Goal: Task Accomplishment & Management: Complete application form

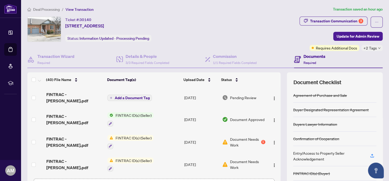
click at [53, 9] on span "Deal Processing" at bounding box center [46, 9] width 27 height 5
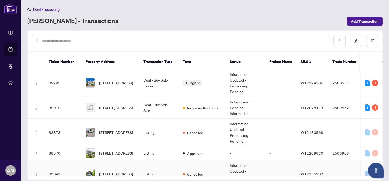
scroll to position [101, 0]
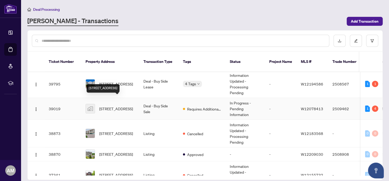
click at [111, 106] on span "[STREET_ADDRESS]" at bounding box center [116, 109] width 34 height 6
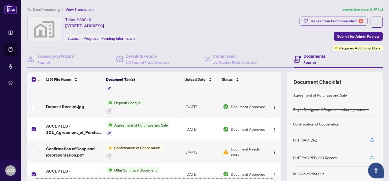
scroll to position [239, 0]
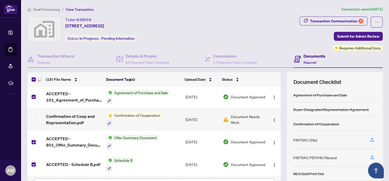
click at [38, 77] on span "button" at bounding box center [39, 80] width 3 height 6
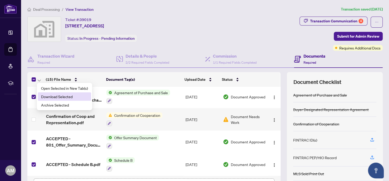
click at [53, 96] on span "Download Selected" at bounding box center [64, 97] width 47 height 6
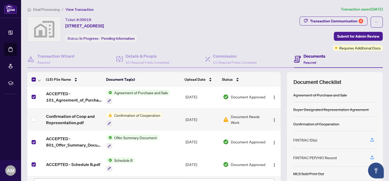
scroll to position [0, 0]
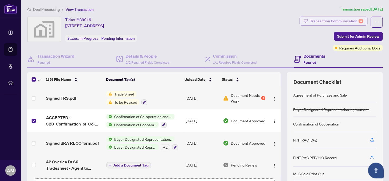
click at [348, 21] on div "Transaction Communication 4" at bounding box center [336, 21] width 53 height 8
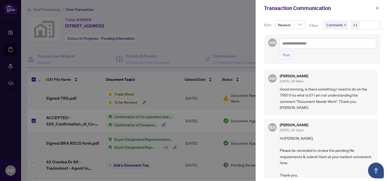
click at [345, 24] on icon "close" at bounding box center [345, 25] width 2 height 2
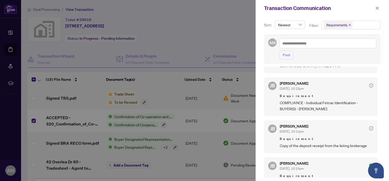
scroll to position [118, 0]
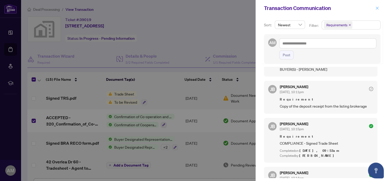
click at [378, 7] on icon "close" at bounding box center [377, 8] width 4 height 4
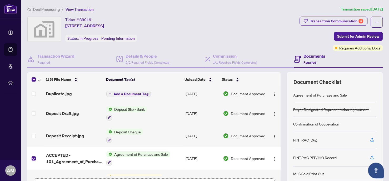
scroll to position [239, 0]
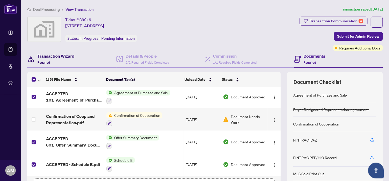
click at [58, 55] on h4 "Transaction Wizard" at bounding box center [55, 56] width 37 height 6
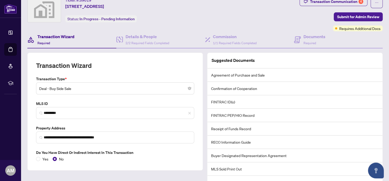
scroll to position [6, 0]
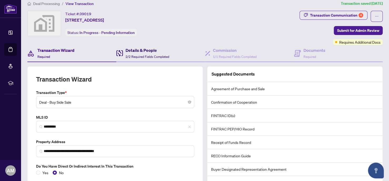
click at [139, 56] on span "2/2 Required Fields Completed" at bounding box center [148, 57] width 44 height 4
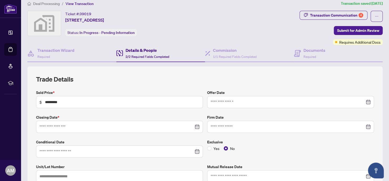
type input "**********"
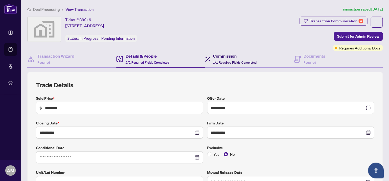
click at [224, 57] on h4 "Commission" at bounding box center [235, 56] width 44 height 6
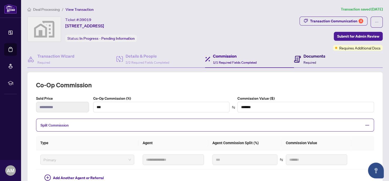
click at [309, 57] on h4 "Documents" at bounding box center [315, 56] width 22 height 6
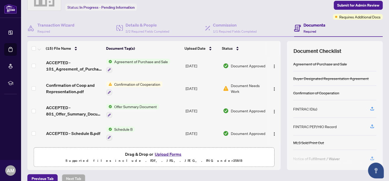
scroll to position [38, 0]
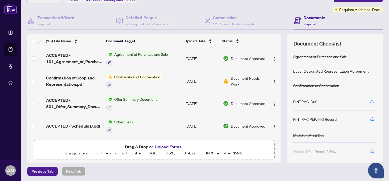
click at [167, 145] on button "Upload Forms" at bounding box center [168, 146] width 30 height 7
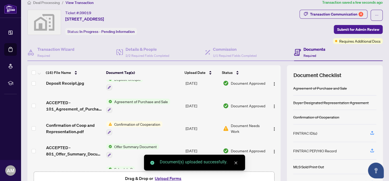
scroll to position [0, 0]
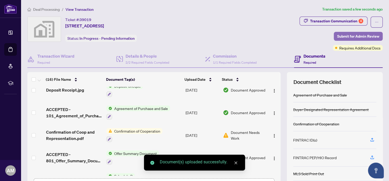
click at [339, 37] on span "Submit for Admin Review" at bounding box center [358, 36] width 42 height 8
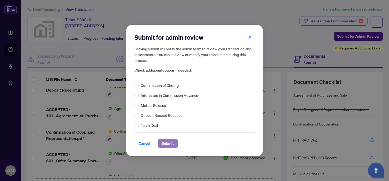
click at [166, 142] on span "Submit" at bounding box center [168, 143] width 12 height 8
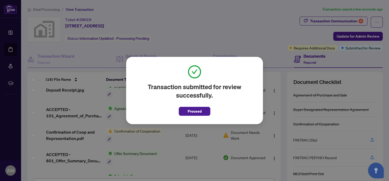
drag, startPoint x: 198, startPoint y: 112, endPoint x: 200, endPoint y: 110, distance: 2.8
click at [198, 112] on span "Proceed" at bounding box center [195, 111] width 14 height 8
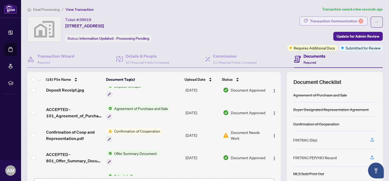
click at [345, 21] on div "Transaction Communication 4" at bounding box center [336, 21] width 53 height 8
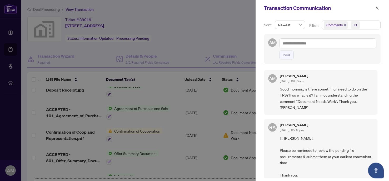
click at [344, 24] on icon "close" at bounding box center [345, 25] width 3 height 3
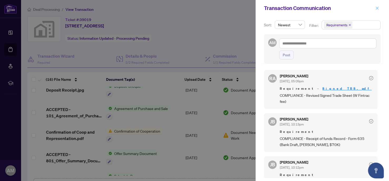
click at [377, 7] on icon "close" at bounding box center [377, 8] width 4 height 4
